Goal: Task Accomplishment & Management: Manage account settings

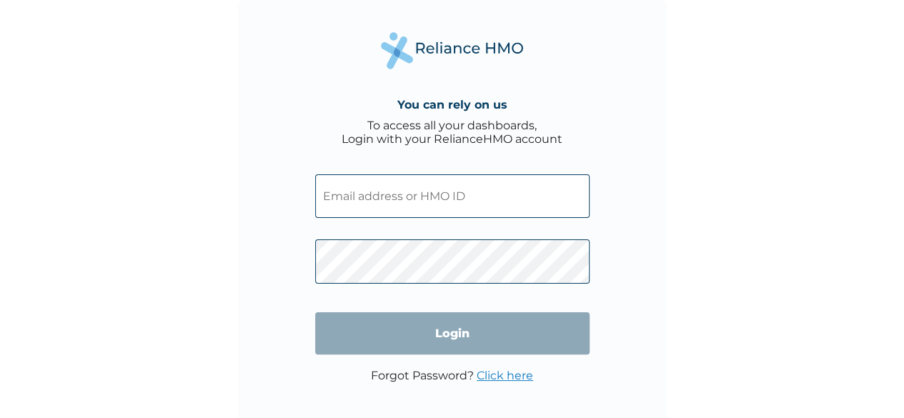
click at [486, 211] on input "text" at bounding box center [452, 196] width 274 height 44
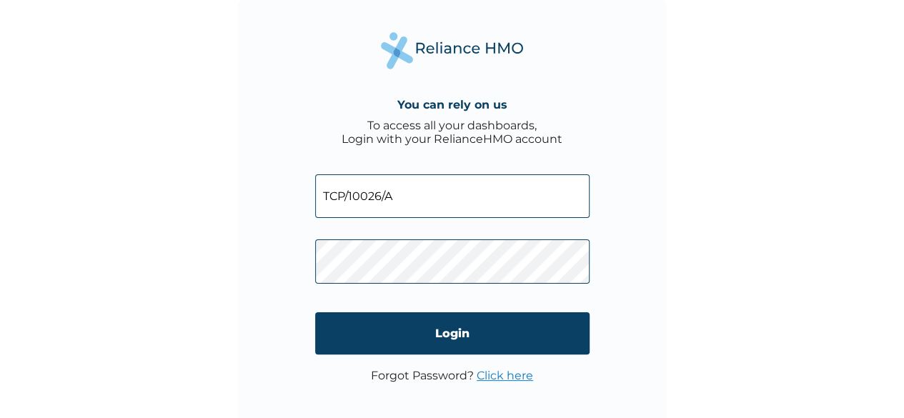
type input "TCP/10026/A"
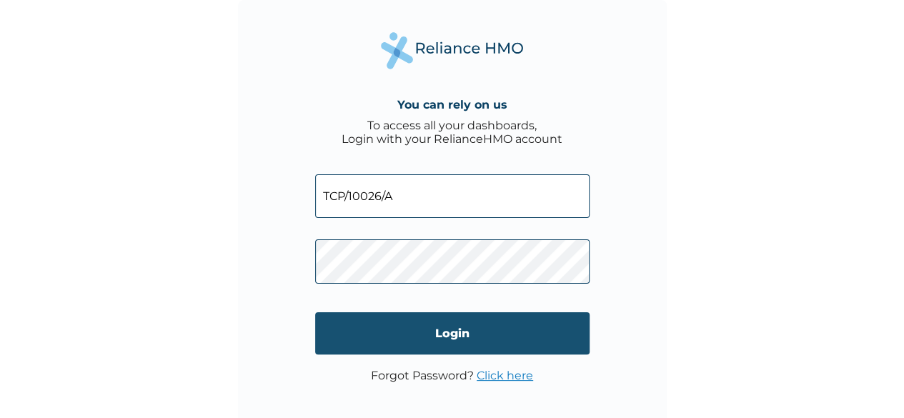
click at [449, 330] on input "Login" at bounding box center [452, 333] width 274 height 42
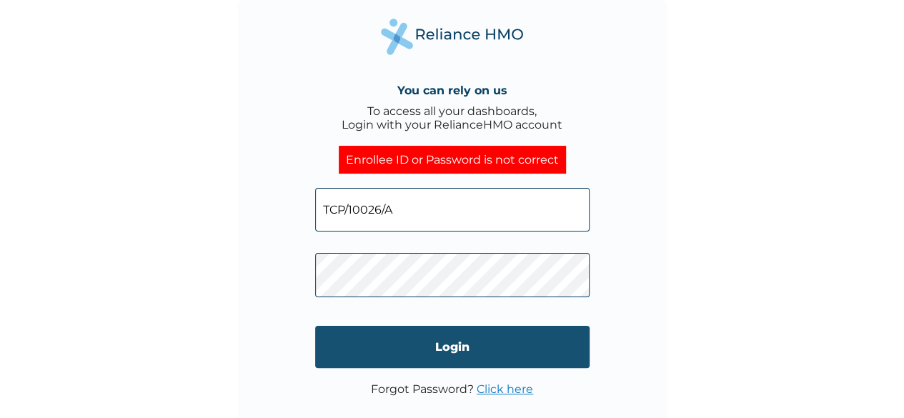
click at [482, 338] on input "Login" at bounding box center [452, 347] width 274 height 42
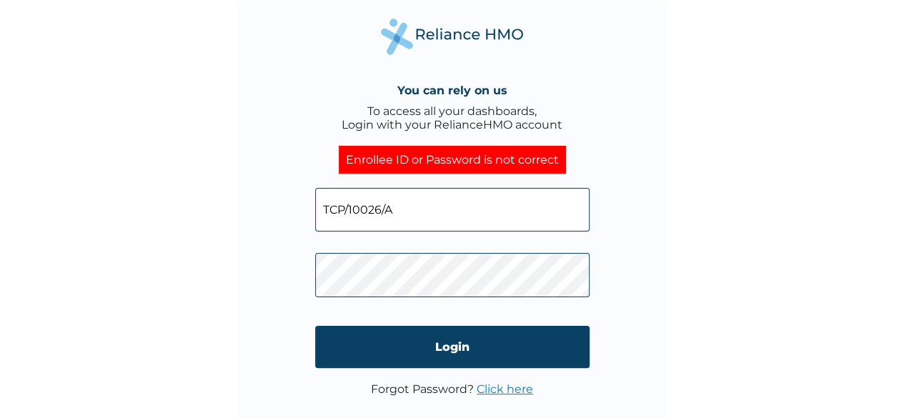
click at [500, 387] on link "Click here" at bounding box center [505, 389] width 56 height 14
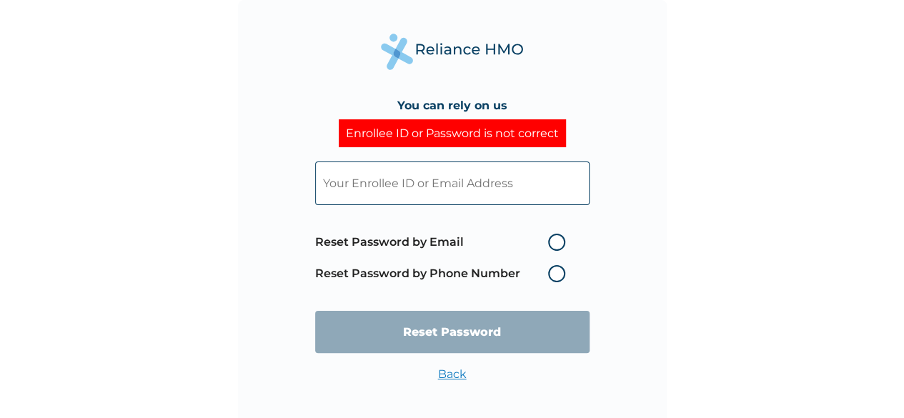
click at [562, 272] on label "Reset Password by Phone Number" at bounding box center [443, 273] width 257 height 17
click at [549, 278] on label "Reset Password by Phone Number" at bounding box center [443, 273] width 257 height 17
click at [558, 271] on label "Reset Password by Phone Number" at bounding box center [443, 273] width 257 height 17
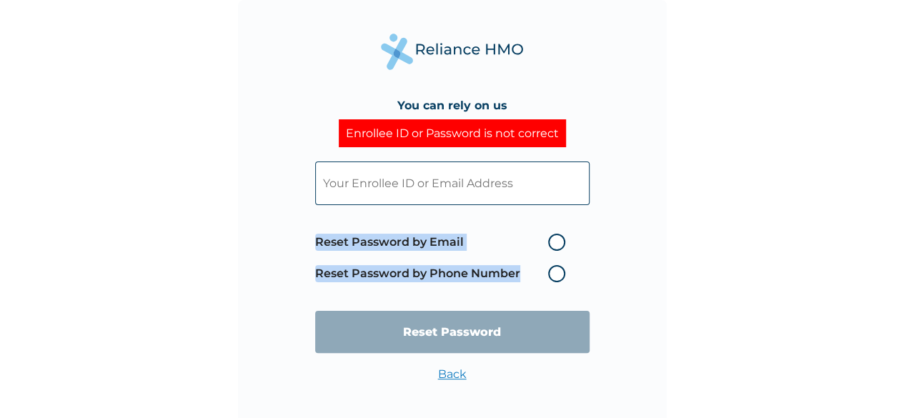
click at [558, 271] on label "Reset Password by Phone Number" at bounding box center [443, 273] width 257 height 17
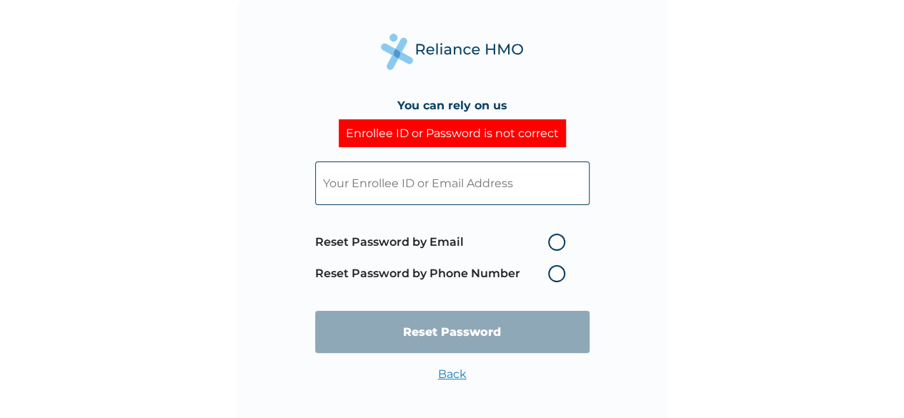
click at [475, 267] on label "Reset Password by Phone Number" at bounding box center [443, 273] width 257 height 17
click at [553, 277] on label "Reset Password by Phone Number" at bounding box center [443, 273] width 257 height 17
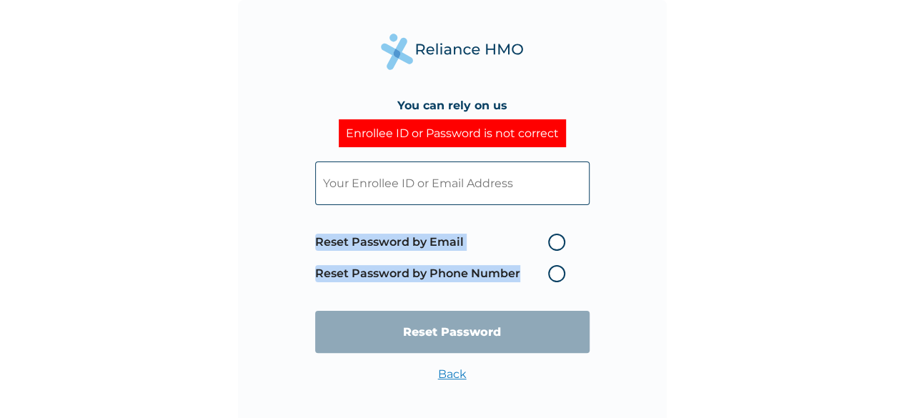
click at [553, 277] on label "Reset Password by Phone Number" at bounding box center [443, 273] width 257 height 17
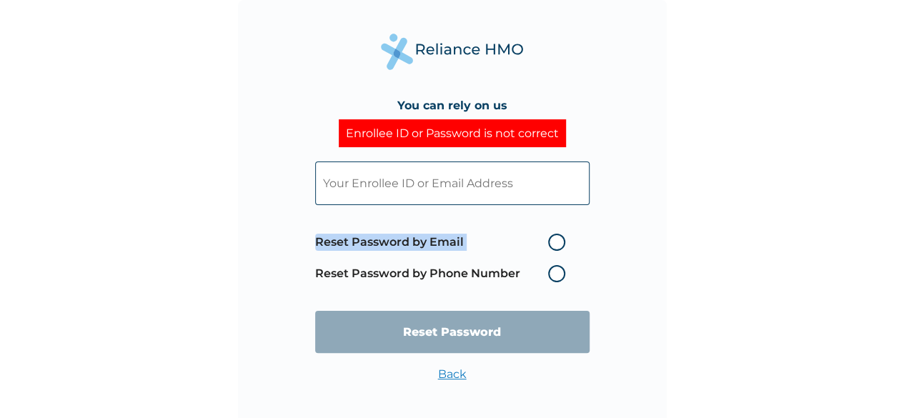
click at [553, 277] on label "Reset Password by Phone Number" at bounding box center [443, 273] width 257 height 17
click at [460, 188] on input "text" at bounding box center [452, 183] width 274 height 44
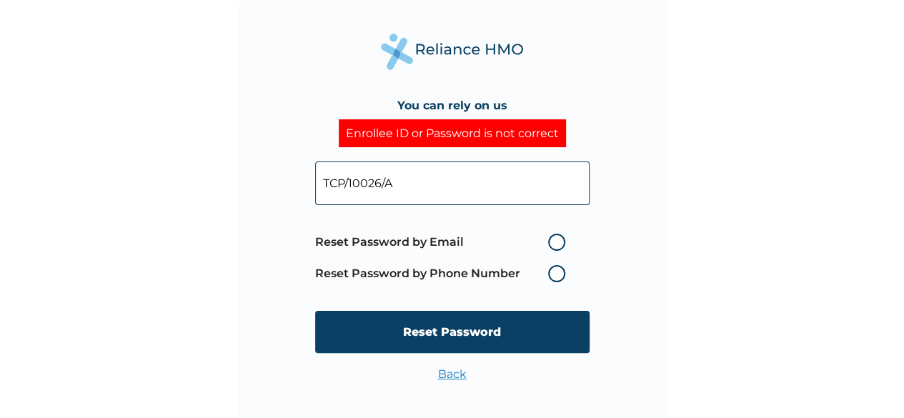
type input "TCP/10026/A"
click at [559, 274] on label "Reset Password by Phone Number" at bounding box center [443, 273] width 257 height 17
click at [496, 273] on label "Reset Password by Phone Number" at bounding box center [443, 273] width 257 height 17
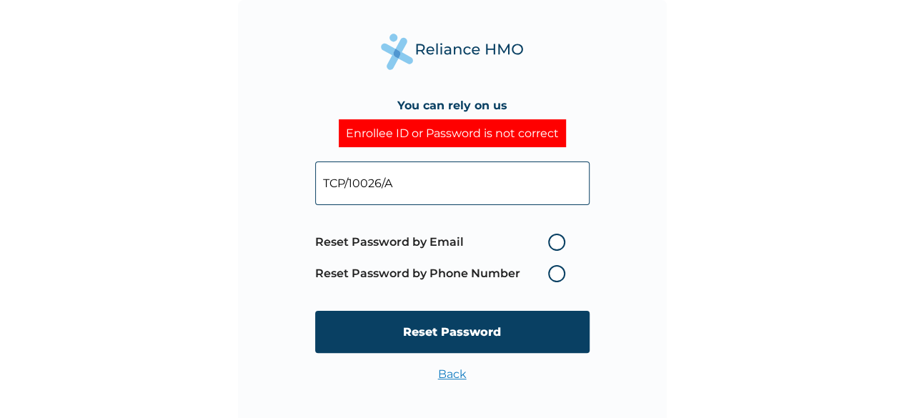
click at [496, 273] on label "Reset Password by Phone Number" at bounding box center [443, 273] width 257 height 17
click at [520, 285] on span "Reset Password by Email Reset Password by Phone Number" at bounding box center [443, 257] width 257 height 63
click at [559, 274] on label "Reset Password by Phone Number" at bounding box center [443, 273] width 257 height 17
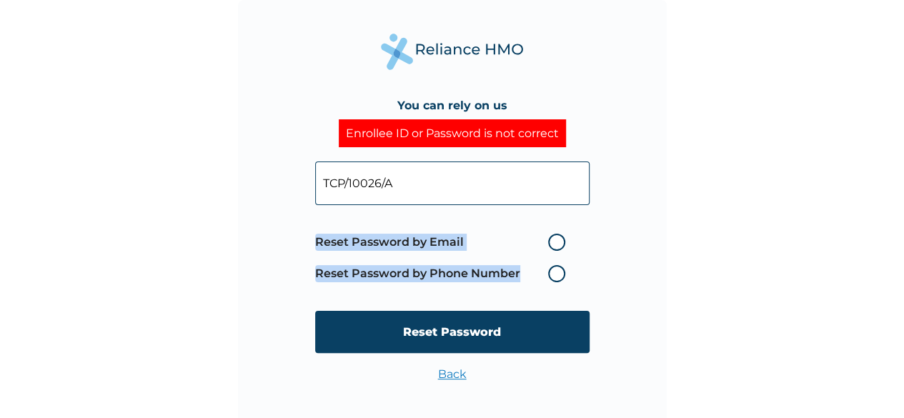
click at [559, 274] on label "Reset Password by Phone Number" at bounding box center [443, 273] width 257 height 17
drag, startPoint x: 559, startPoint y: 274, endPoint x: 585, endPoint y: 288, distance: 30.0
click at [585, 288] on span "Reset Password by Email Reset Password by Phone Number" at bounding box center [452, 257] width 274 height 63
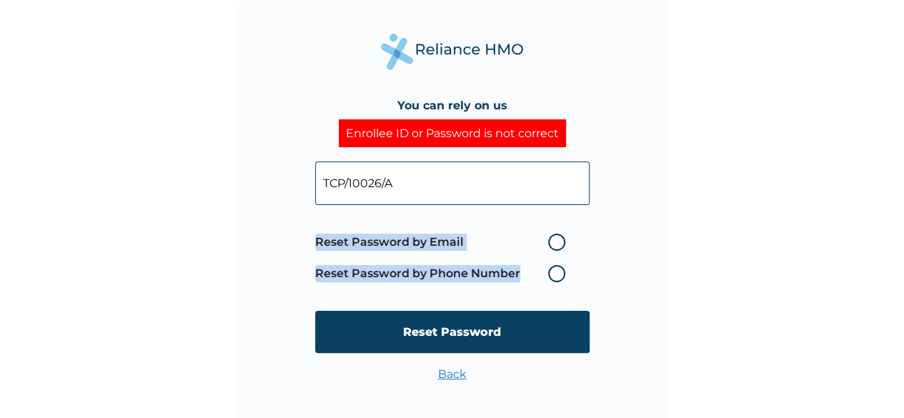
click at [550, 267] on label "Reset Password by Phone Number" at bounding box center [443, 273] width 257 height 17
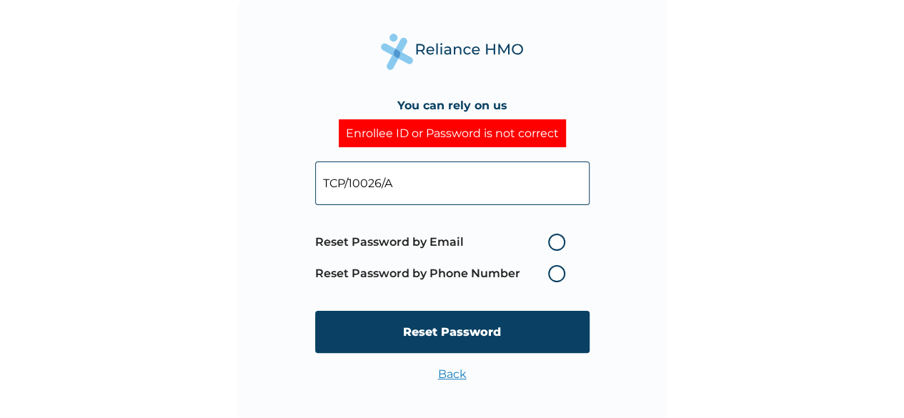
click at [557, 276] on label "Reset Password by Phone Number" at bounding box center [443, 273] width 257 height 17
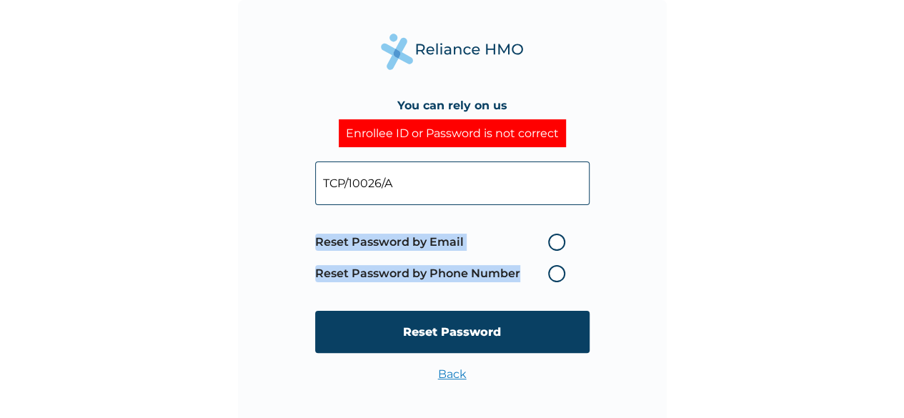
click at [557, 276] on label "Reset Password by Phone Number" at bounding box center [443, 273] width 257 height 17
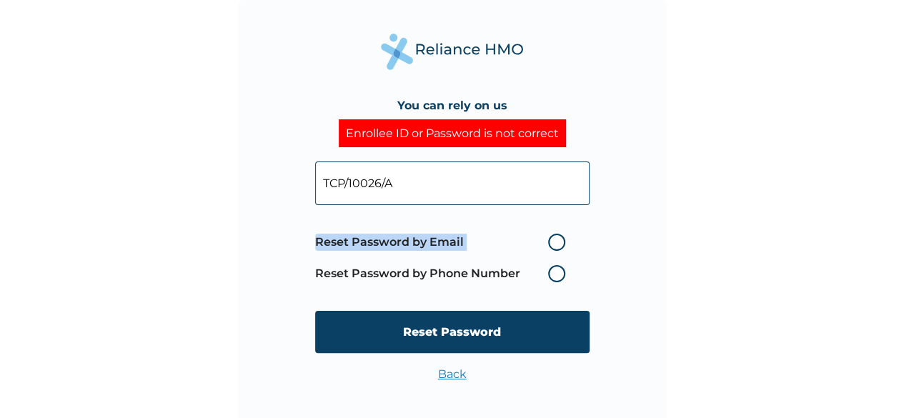
click at [557, 276] on label "Reset Password by Phone Number" at bounding box center [443, 273] width 257 height 17
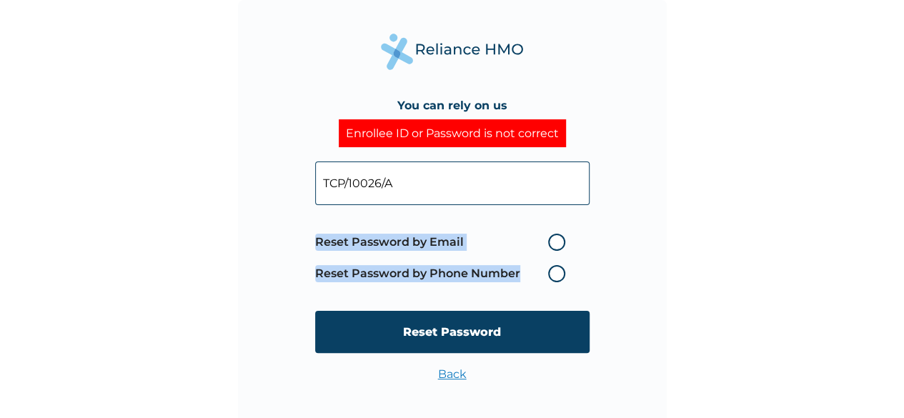
click at [557, 276] on label "Reset Password by Phone Number" at bounding box center [443, 273] width 257 height 17
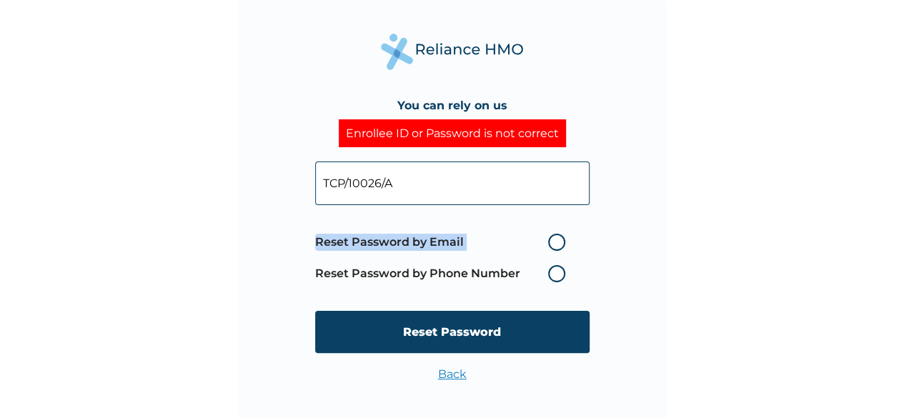
click at [557, 276] on label "Reset Password by Phone Number" at bounding box center [443, 273] width 257 height 17
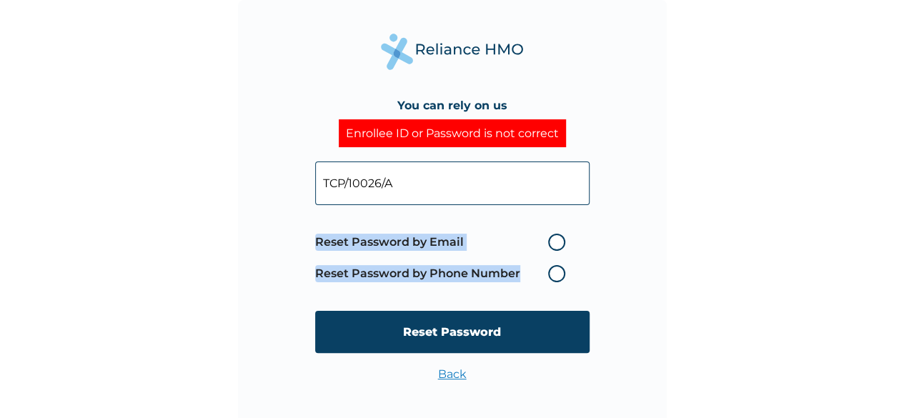
click at [557, 276] on label "Reset Password by Phone Number" at bounding box center [443, 273] width 257 height 17
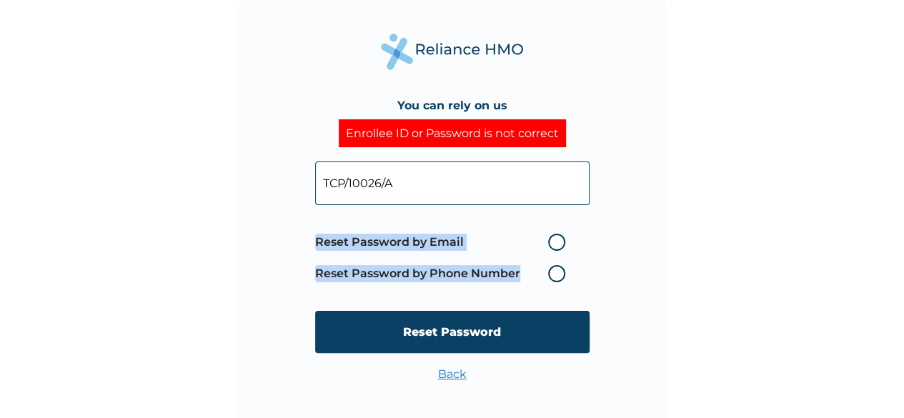
click at [557, 276] on label "Reset Password by Phone Number" at bounding box center [443, 273] width 257 height 17
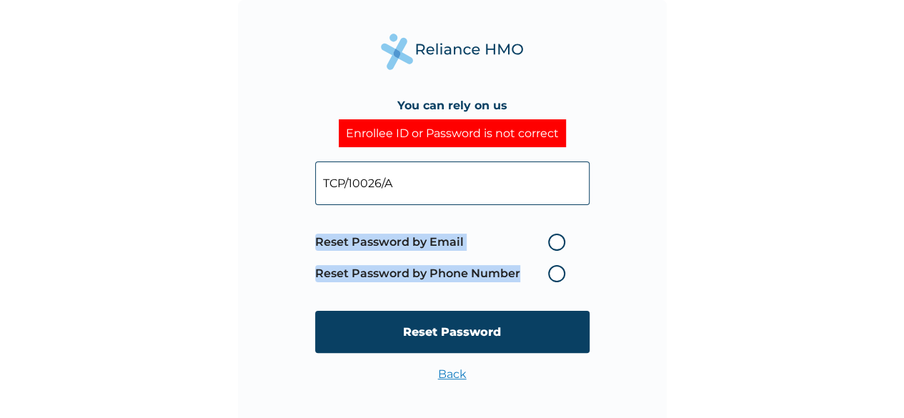
click at [557, 276] on label "Reset Password by Phone Number" at bounding box center [443, 273] width 257 height 17
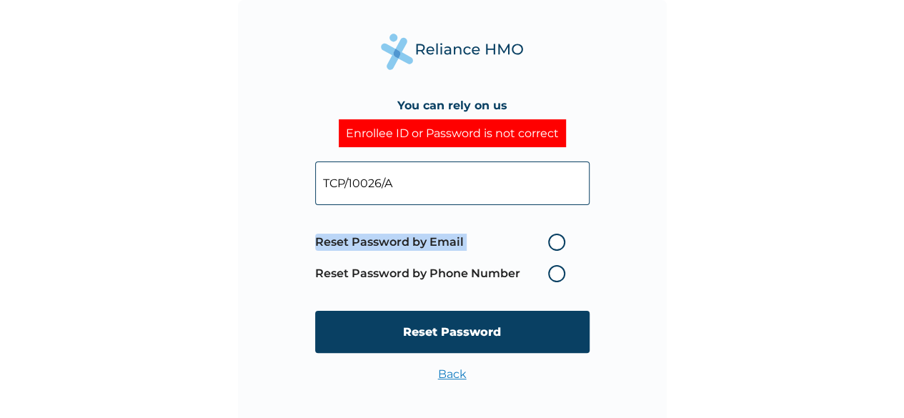
click at [557, 276] on label "Reset Password by Phone Number" at bounding box center [443, 273] width 257 height 17
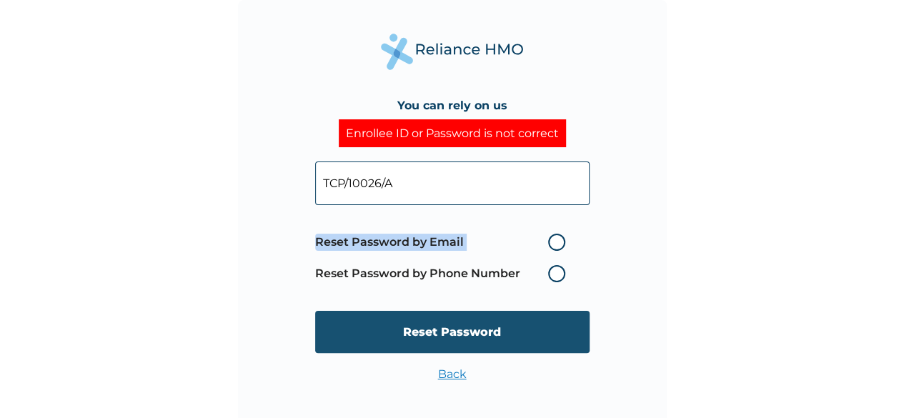
click at [519, 331] on input "Reset Password" at bounding box center [452, 332] width 274 height 42
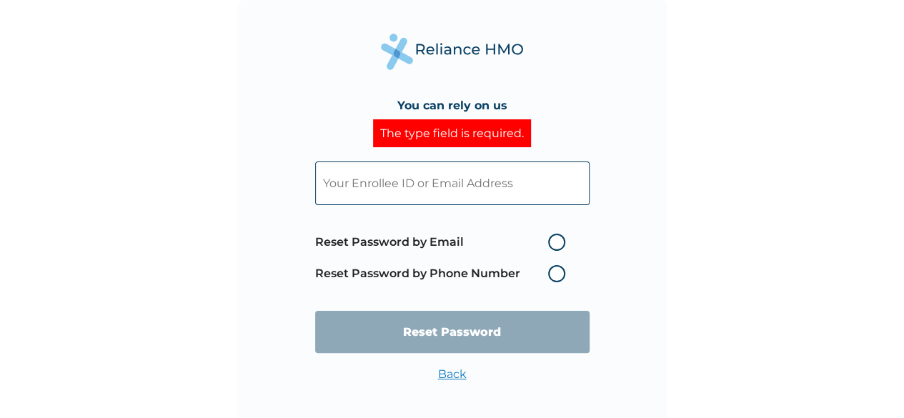
click at [457, 181] on input "text" at bounding box center [452, 183] width 274 height 44
type input "TCP/10026/A"
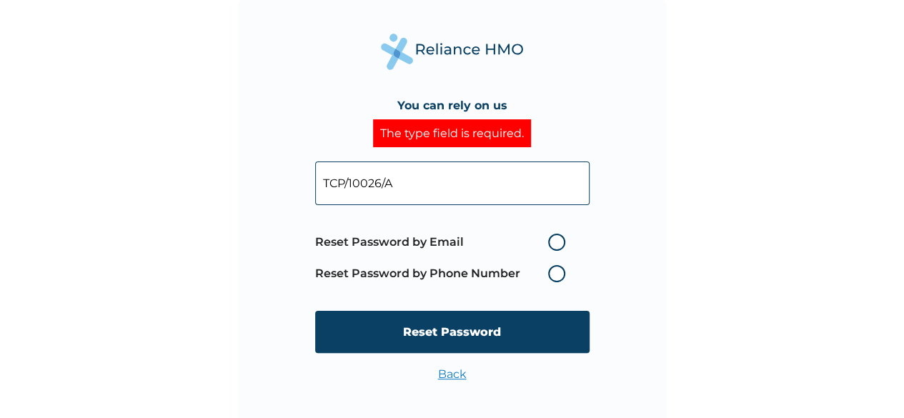
click input "Reset Password" at bounding box center [452, 332] width 274 height 42
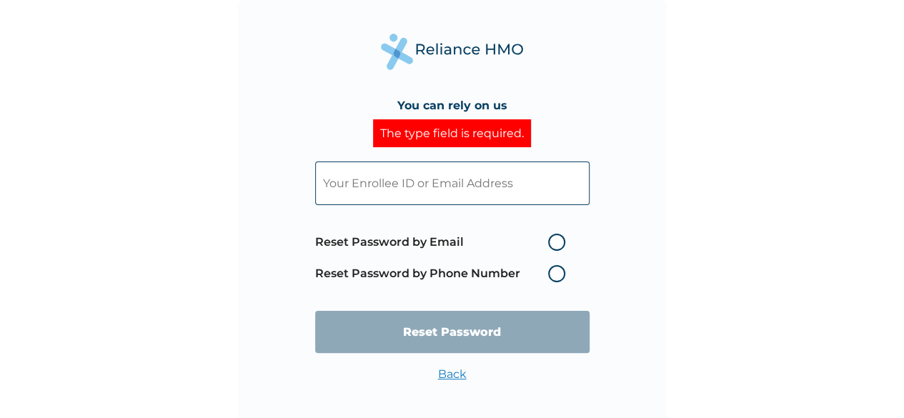
click at [412, 196] on input "text" at bounding box center [452, 183] width 274 height 44
type input "TCP/10026/A"
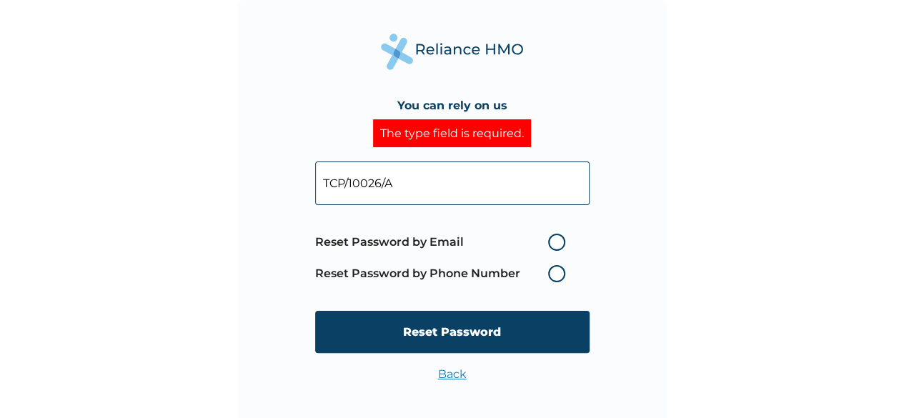
click at [553, 275] on label "Reset Password by Phone Number" at bounding box center [443, 273] width 257 height 17
click at [556, 244] on label "Reset Password by Email" at bounding box center [443, 242] width 257 height 17
click at [551, 244] on input "Reset Password by Email" at bounding box center [539, 242] width 23 height 23
radio input "true"
click at [554, 271] on label "Reset Password by Phone Number" at bounding box center [443, 273] width 257 height 17
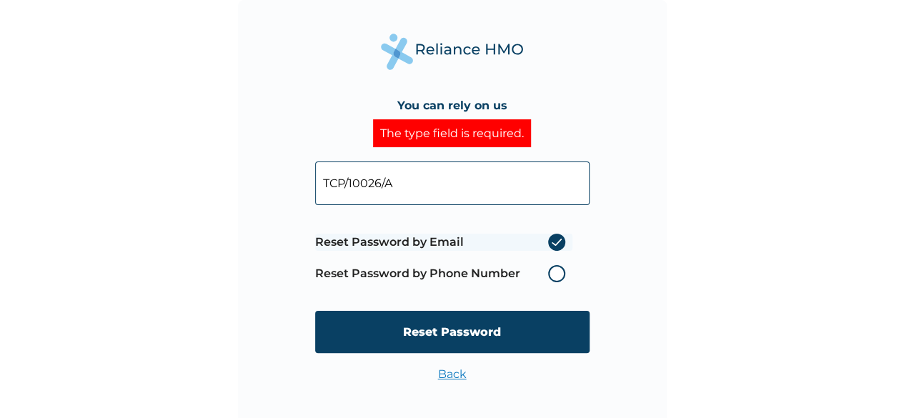
click at [554, 271] on label "Reset Password by Phone Number" at bounding box center [443, 273] width 257 height 17
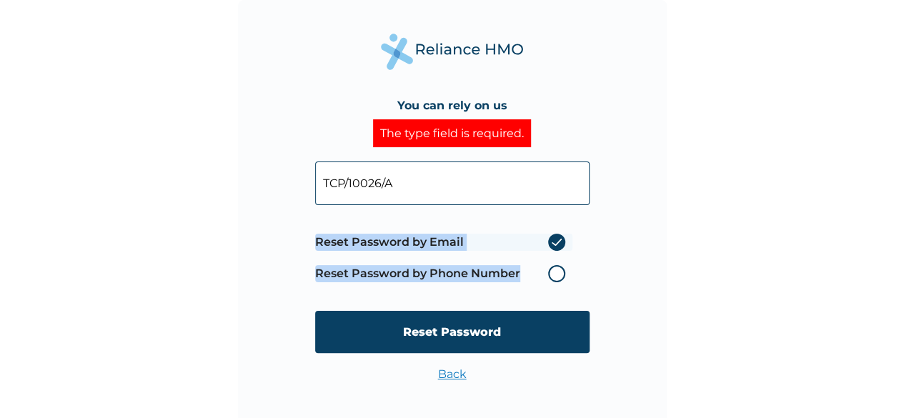
click at [554, 271] on label "Reset Password by Phone Number" at bounding box center [443, 273] width 257 height 17
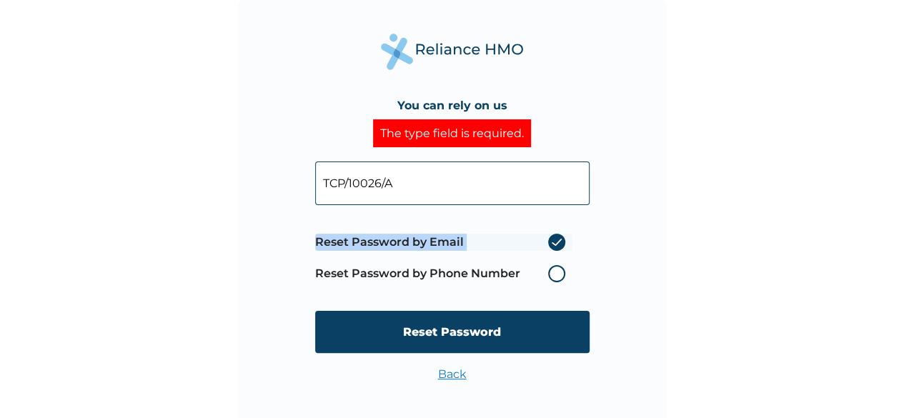
click at [554, 271] on label "Reset Password by Phone Number" at bounding box center [443, 273] width 257 height 17
click at [554, 239] on label "Reset Password by Email" at bounding box center [443, 242] width 257 height 17
click at [551, 239] on input "Reset Password by Email" at bounding box center [539, 242] width 23 height 23
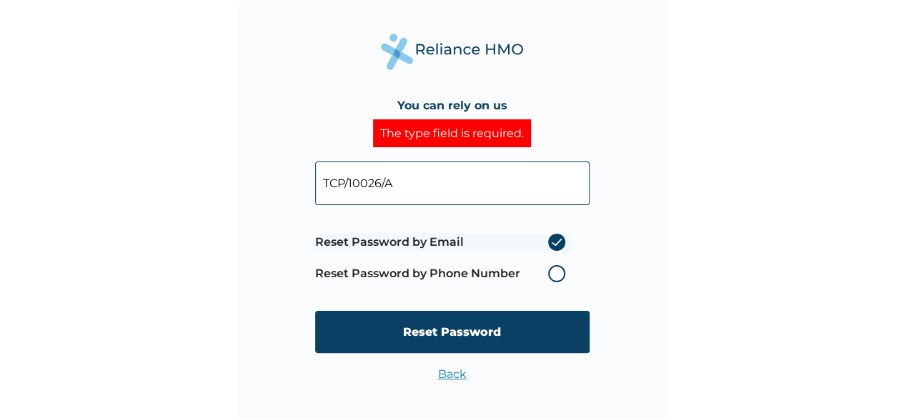
click at [554, 239] on label "Reset Password by Email" at bounding box center [443, 242] width 257 height 17
click at [551, 239] on input "Reset Password by Email" at bounding box center [539, 242] width 23 height 23
click at [515, 228] on span "Reset Password by Email Reset Password by Phone Number" at bounding box center [443, 257] width 257 height 63
click at [557, 246] on label "Reset Password by Email" at bounding box center [443, 242] width 257 height 17
click at [551, 246] on input "Reset Password by Email" at bounding box center [539, 242] width 23 height 23
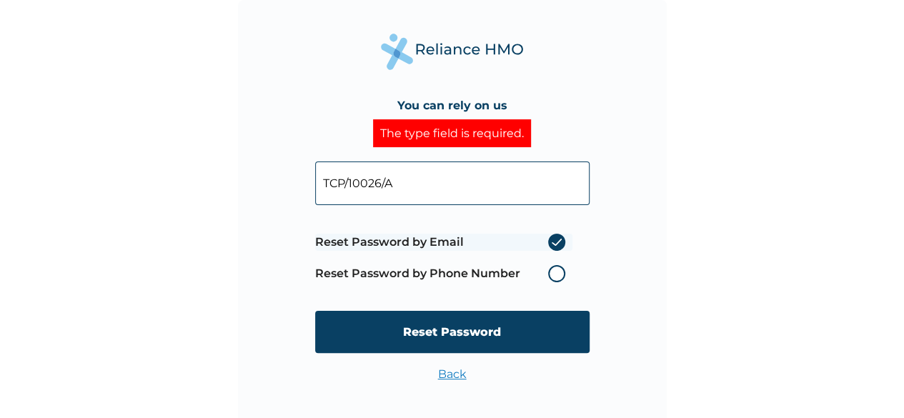
click at [557, 246] on label "Reset Password by Email" at bounding box center [443, 242] width 257 height 17
click at [551, 246] on input "Reset Password by Email" at bounding box center [539, 242] width 23 height 23
click at [557, 246] on label "Reset Password by Email" at bounding box center [443, 242] width 257 height 17
click at [551, 246] on input "Reset Password by Email" at bounding box center [539, 242] width 23 height 23
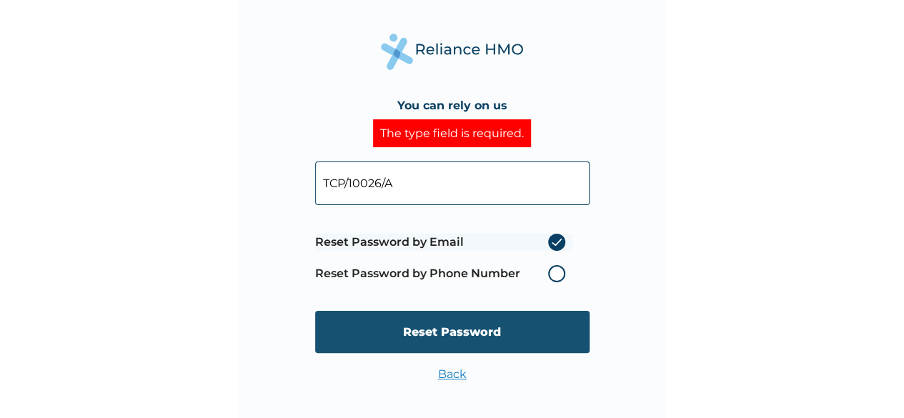
click at [519, 329] on input "Reset Password" at bounding box center [452, 332] width 274 height 42
